Goal: Find contact information: Obtain details needed to contact an individual or organization

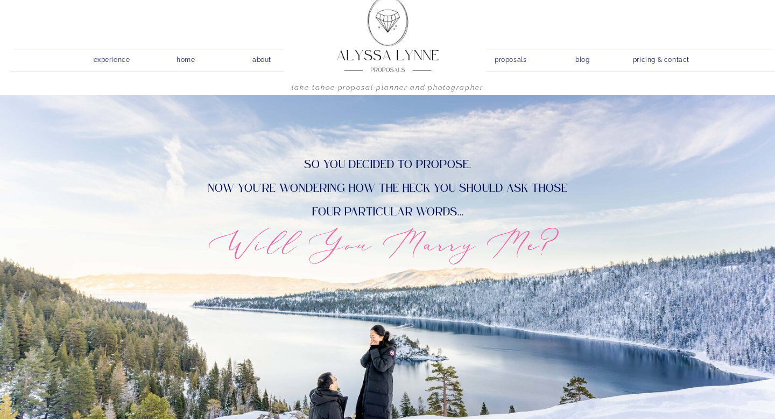
scroll to position [16, 0]
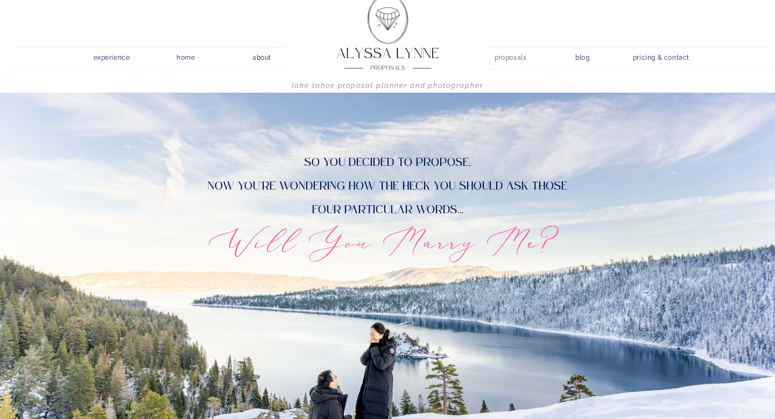
click at [523, 59] on nav "proposals" at bounding box center [510, 56] width 31 height 10
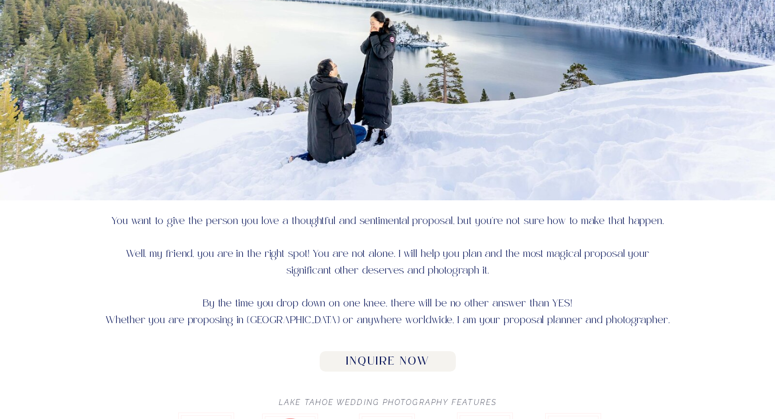
scroll to position [300, 0]
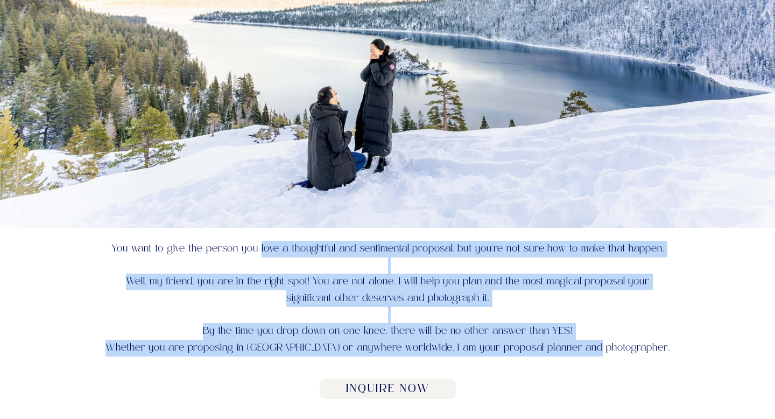
drag, startPoint x: 261, startPoint y: 244, endPoint x: 614, endPoint y: 347, distance: 367.2
click at [614, 347] on p "You want to give the person you love a thoughtful and sentimental proposal, but…" at bounding box center [388, 304] width 570 height 127
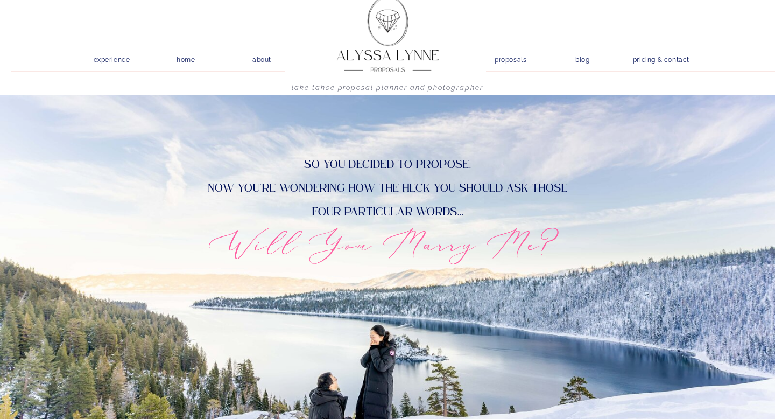
scroll to position [0, 0]
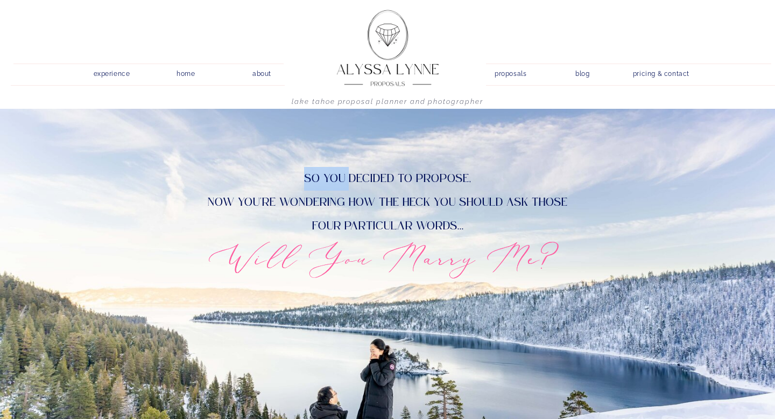
drag, startPoint x: 353, startPoint y: 172, endPoint x: 566, endPoint y: 248, distance: 227.0
click at [566, 248] on div "Will You Marry Me? So you decided to propose, now you're wondering how the heck…" at bounding box center [388, 318] width 646 height 318
click at [566, 248] on h2 "Will You Marry Me?" at bounding box center [388, 257] width 494 height 44
click at [503, 68] on nav "proposals" at bounding box center [510, 72] width 31 height 10
click at [513, 73] on nav "proposals" at bounding box center [510, 72] width 31 height 10
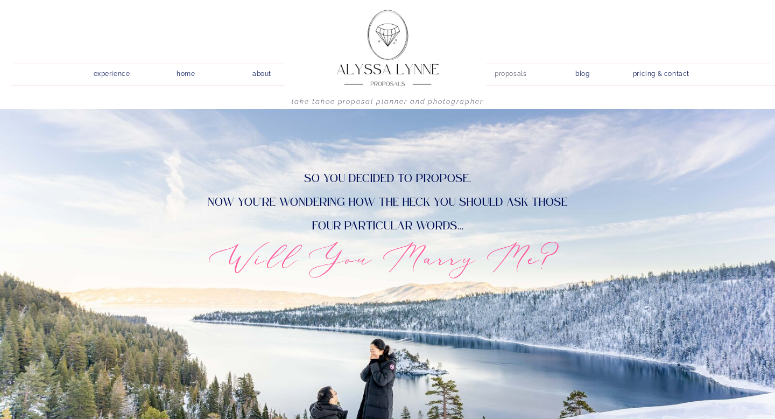
click at [512, 73] on nav "proposals" at bounding box center [510, 72] width 31 height 10
click at [511, 73] on nav "proposals" at bounding box center [510, 72] width 31 height 10
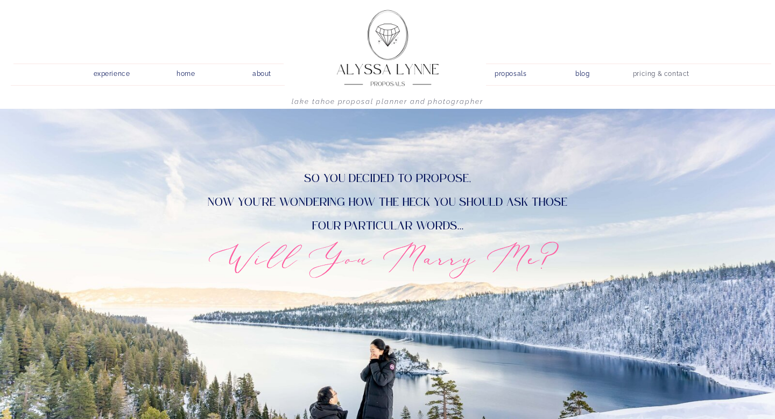
click at [660, 74] on nav "pricing & contact" at bounding box center [661, 74] width 65 height 15
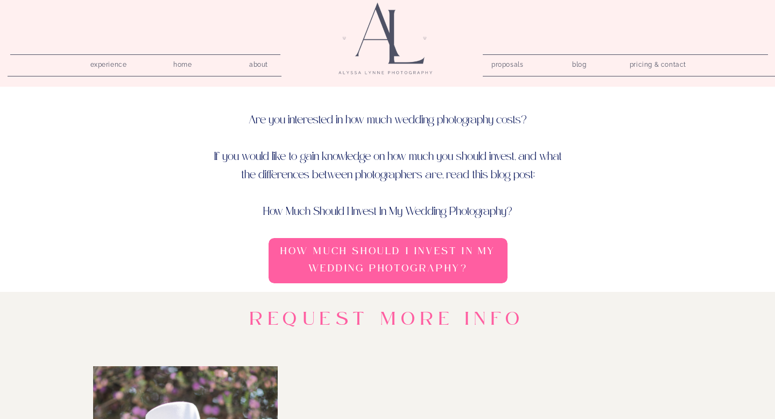
click at [178, 62] on nav "home" at bounding box center [182, 63] width 31 height 10
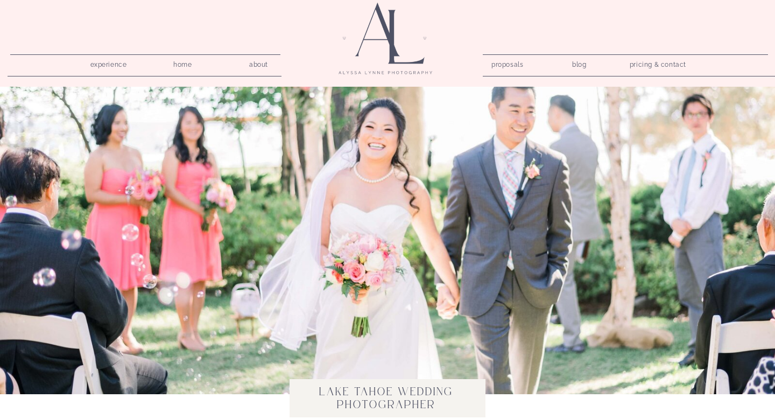
click at [499, 65] on nav "proposals" at bounding box center [507, 63] width 31 height 10
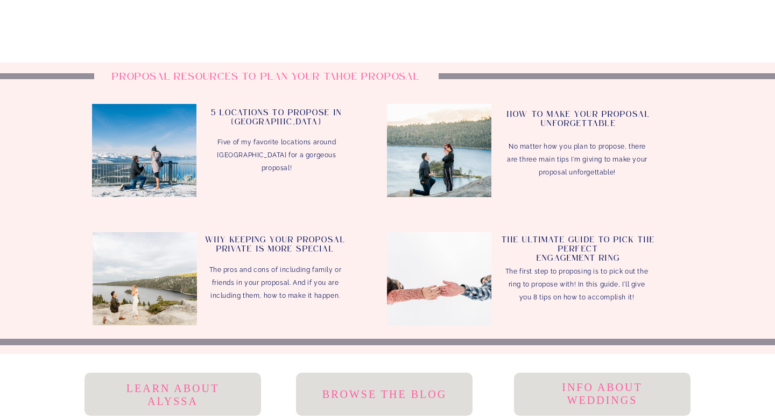
scroll to position [2034, 0]
